Goal: Communication & Community: Ask a question

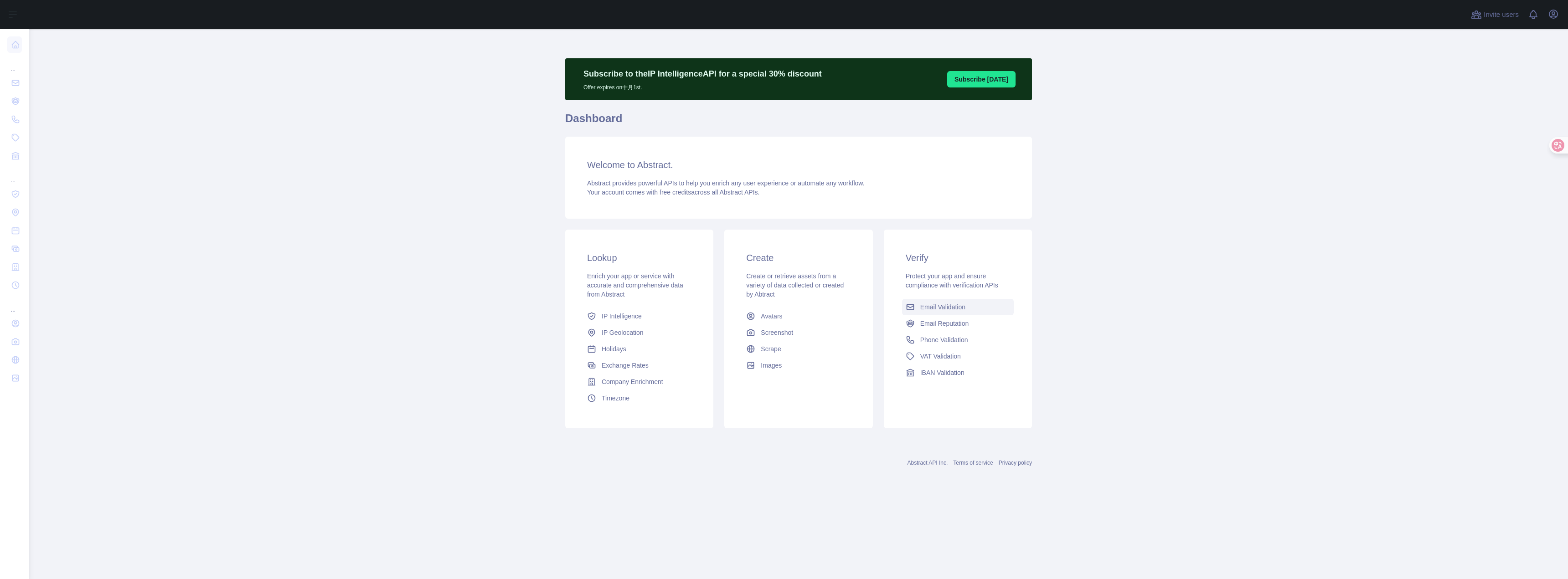
click at [965, 306] on span "Email Validation" at bounding box center [943, 307] width 45 height 9
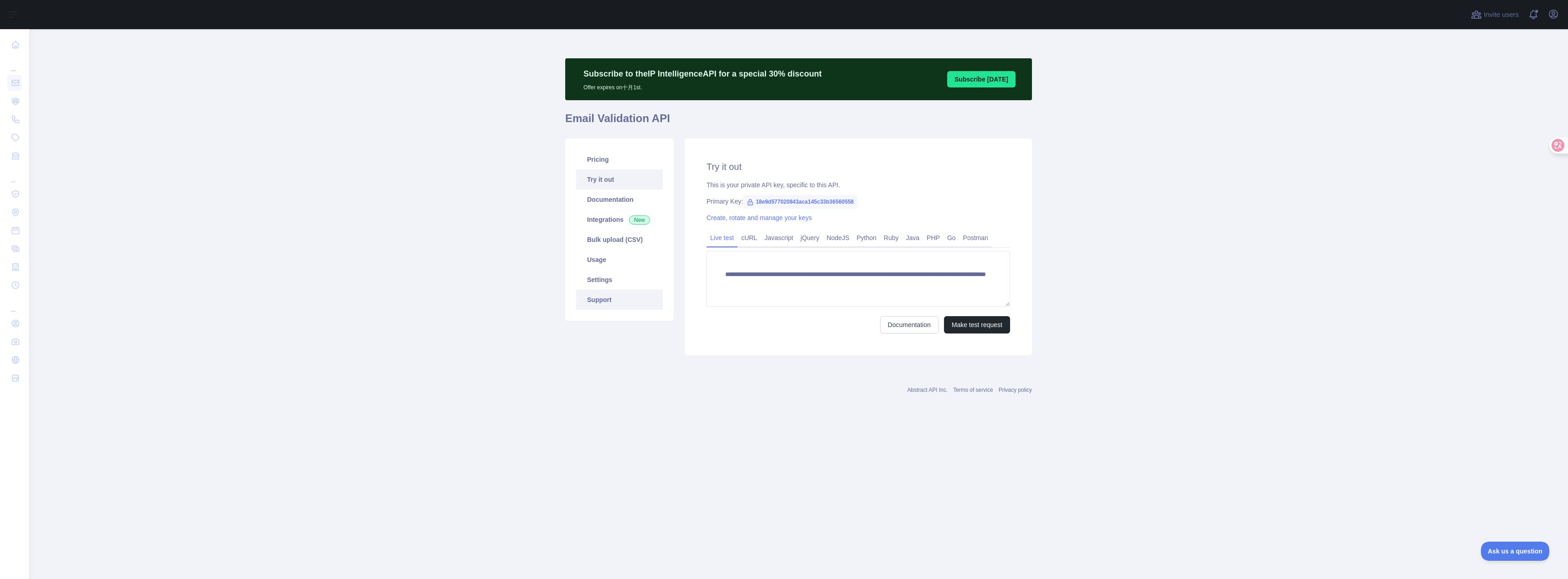
click at [613, 298] on link "Support" at bounding box center [619, 300] width 86 height 20
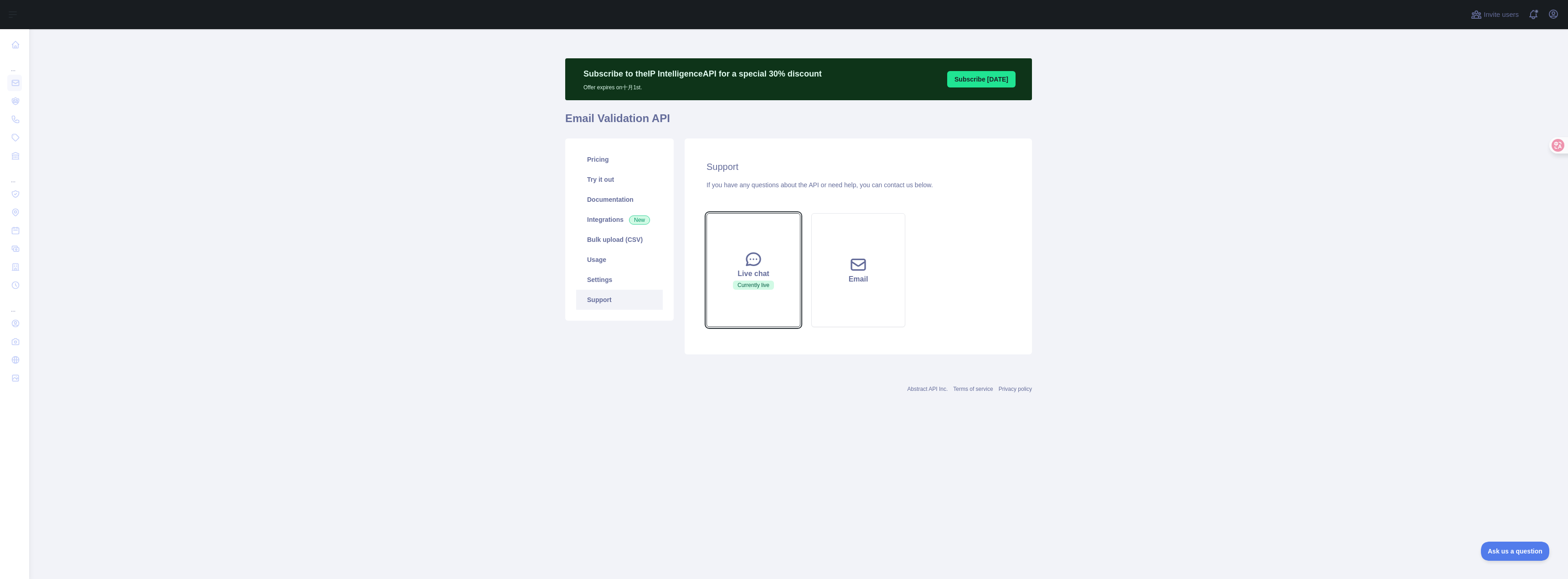
click at [743, 293] on button "Live chat Currently live" at bounding box center [754, 270] width 94 height 114
click at [750, 262] on icon at bounding box center [754, 259] width 19 height 19
click at [751, 262] on icon at bounding box center [754, 259] width 19 height 19
click at [1513, 541] on button "Ask us a question" at bounding box center [1510, 550] width 69 height 19
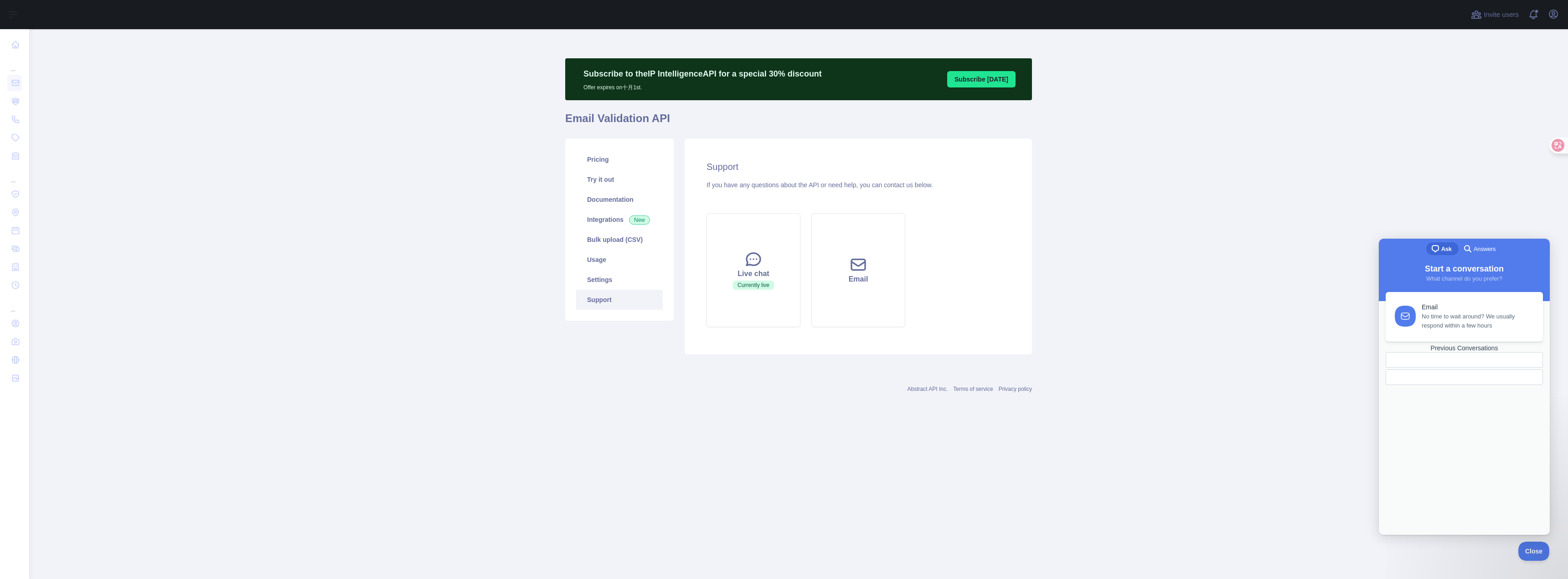
click at [1464, 352] on div "Previous Conversations" at bounding box center [1465, 348] width 157 height 8
click at [1450, 290] on span "Received . Waiting for an answer" at bounding box center [1439, 286] width 79 height 6
click at [1488, 549] on div "2025年9月22日 You 1d I bought the wrong plan, can I apply for a refund? checkmark …" at bounding box center [1464, 577] width 170 height 56
click at [1396, 536] on button "Close" at bounding box center [1387, 541] width 16 height 12
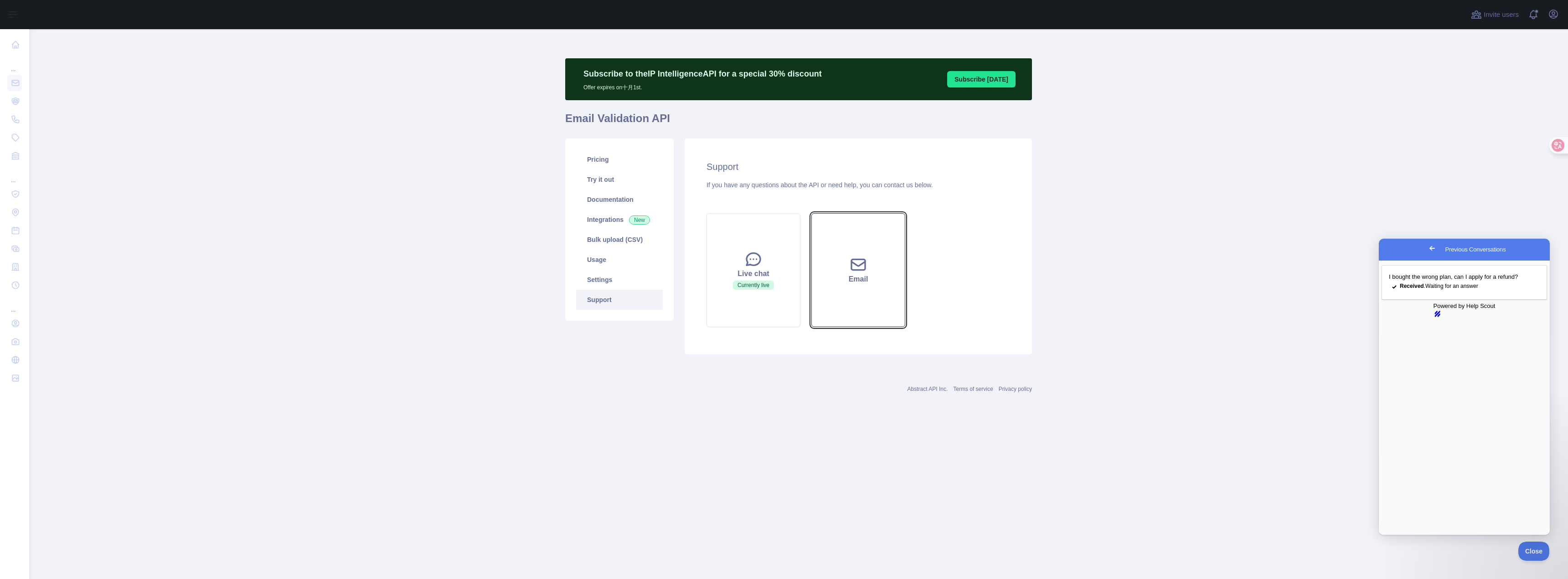
click at [848, 279] on div "Email" at bounding box center [859, 279] width 71 height 11
click at [609, 198] on link "Documentation" at bounding box center [619, 200] width 86 height 20
click at [879, 304] on button "Email" at bounding box center [859, 270] width 94 height 114
click at [1459, 318] on div "Powered by Help Scout hs-logo" at bounding box center [1464, 310] width 165 height 16
click at [1427, 244] on span "Go back" at bounding box center [1432, 249] width 11 height 11
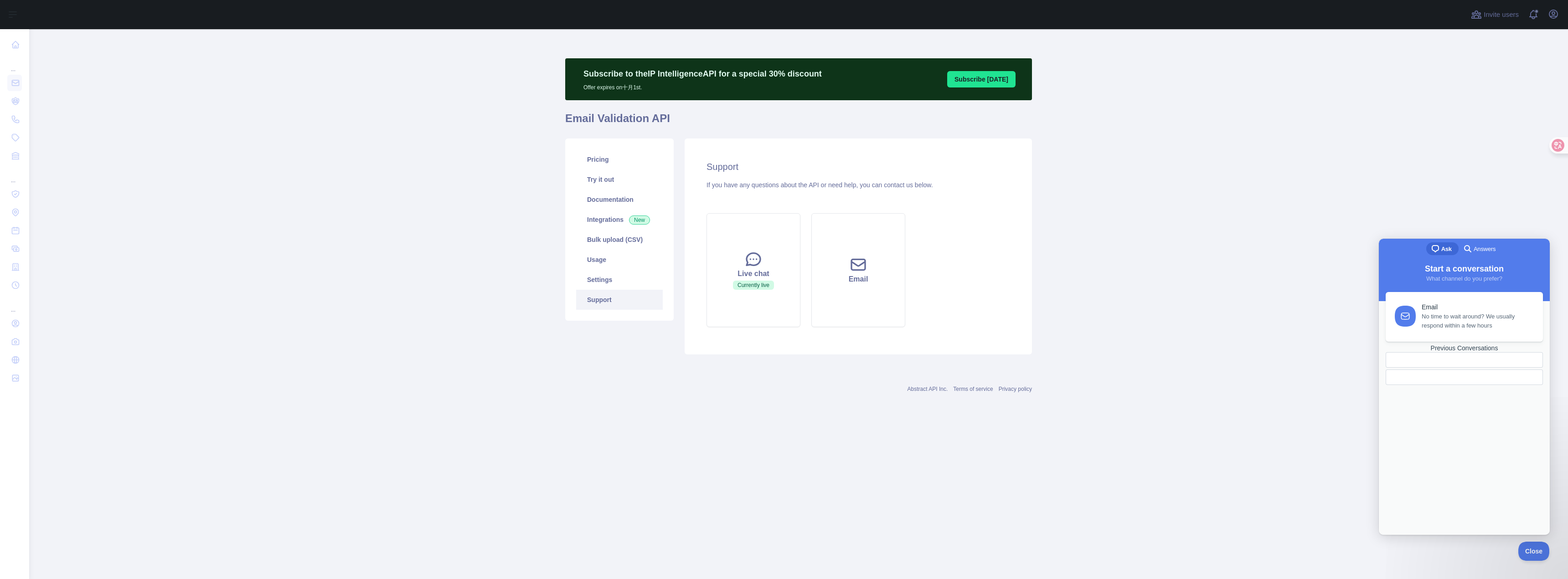
click at [1485, 249] on span "Answers" at bounding box center [1484, 249] width 22 height 9
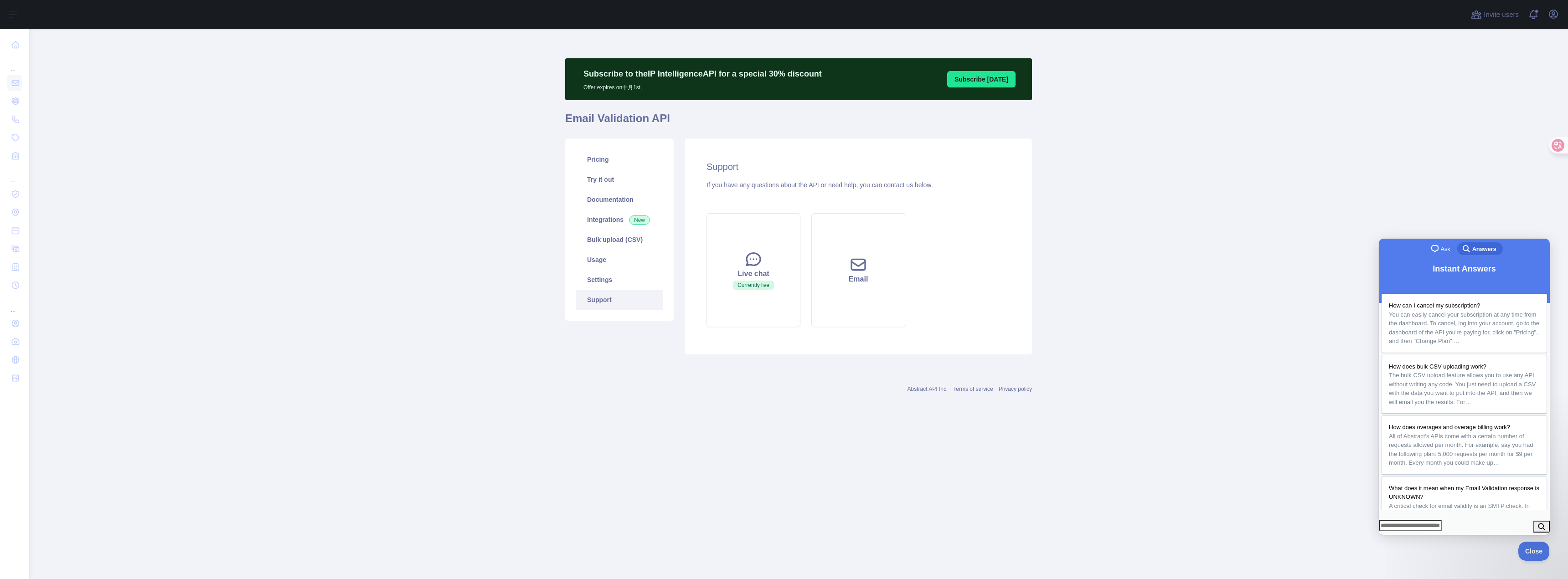
click at [1454, 246] on link "chat-square Ask" at bounding box center [1441, 249] width 32 height 13
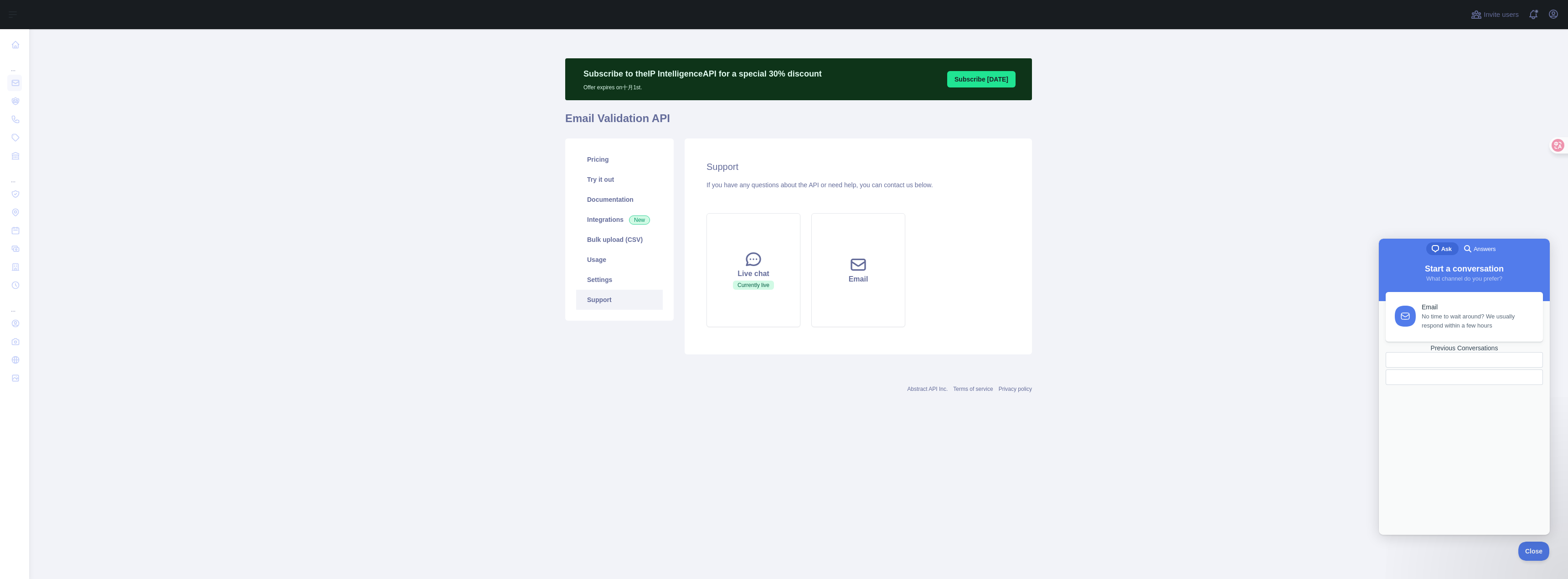
click at [1447, 352] on div "Previous Conversations" at bounding box center [1465, 348] width 157 height 8
click at [1450, 299] on link "I bought the wrong plan, can I apply for a refund? checkmark Received . Waiting…" at bounding box center [1464, 283] width 165 height 35
click at [1396, 536] on button "Close" at bounding box center [1387, 541] width 16 height 12
click at [1427, 249] on span "Go back" at bounding box center [1432, 249] width 11 height 11
